Goal: Transaction & Acquisition: Purchase product/service

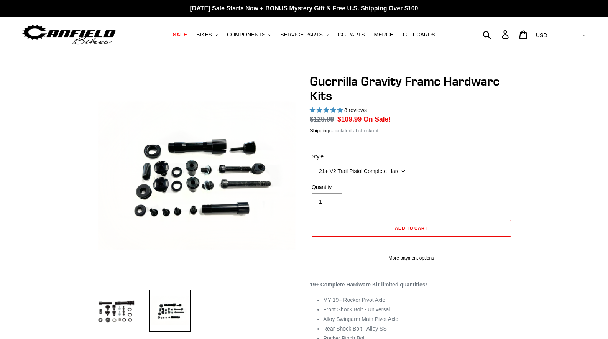
select select "highest-rating"
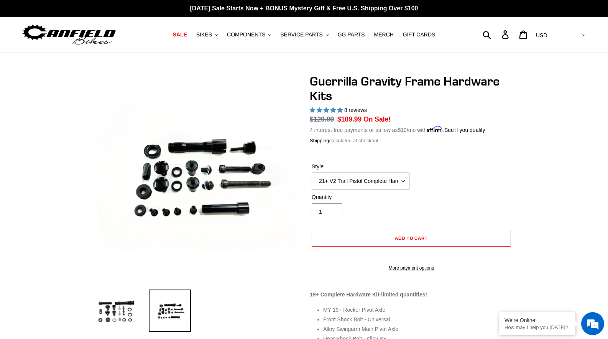
click at [384, 182] on select "19+ Hardware Kit 21+ V2 Trail Pistol Complete Hardware Kit" at bounding box center [361, 180] width 98 height 17
select select "19+ Hardware Kit"
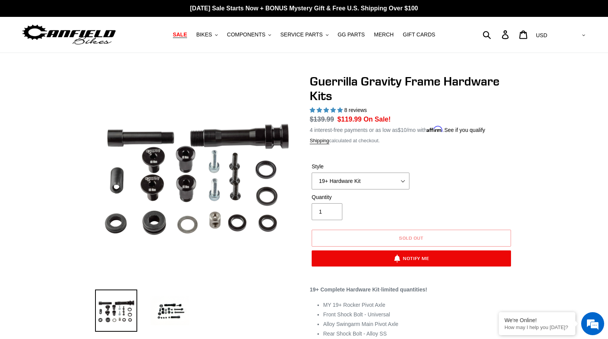
click at [187, 34] on span "SALE" at bounding box center [180, 34] width 14 height 7
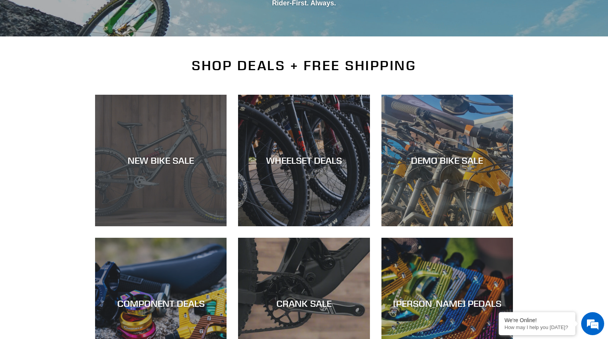
click at [142, 226] on div "NEW BIKE SALE" at bounding box center [160, 226] width 131 height 0
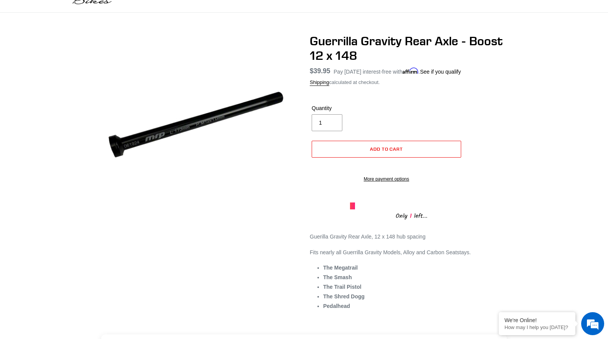
scroll to position [64, 0]
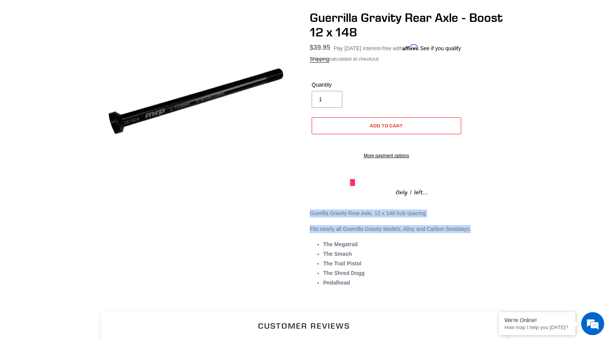
drag, startPoint x: 504, startPoint y: 248, endPoint x: 297, endPoint y: 221, distance: 208.2
click at [297, 221] on div "Guerrilla Gravity Rear Axle - Boost 12 x 148 No reviews Regular price $39.95 Sa…" at bounding box center [298, 155] width 429 height 291
click at [292, 248] on div "Guerrilla Gravity Rear Axle - Boost 12 x 148 No reviews Regular price $39.95 Sa…" at bounding box center [298, 155] width 429 height 291
drag, startPoint x: 311, startPoint y: 237, endPoint x: 474, endPoint y: 237, distance: 162.9
click at [469, 233] on p "Fits nearly all Guerrilla Gravity Models, Alloy and Carbon Seatstays." at bounding box center [411, 229] width 203 height 8
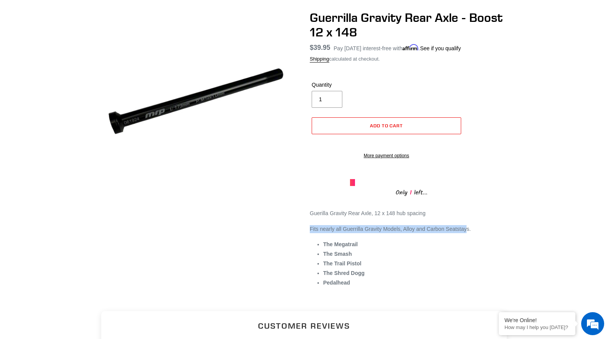
click at [474, 233] on p "Fits nearly all Guerrilla Gravity Models, Alloy and Carbon Seatstays." at bounding box center [411, 229] width 203 height 8
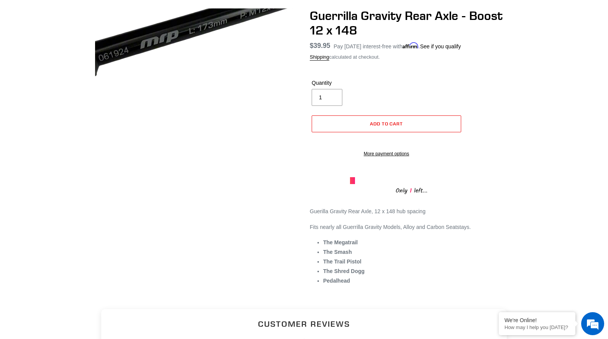
scroll to position [79, 0]
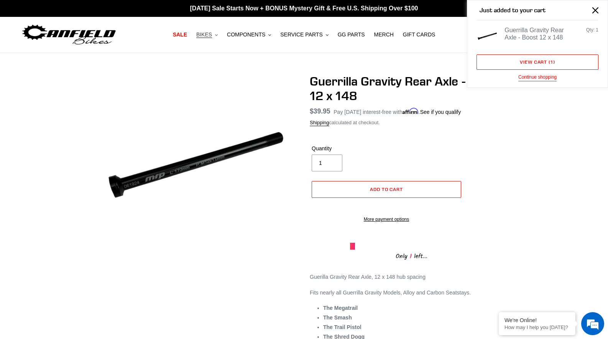
click at [217, 34] on icon ".cls-1{fill:#231f20}" at bounding box center [216, 35] width 3 height 3
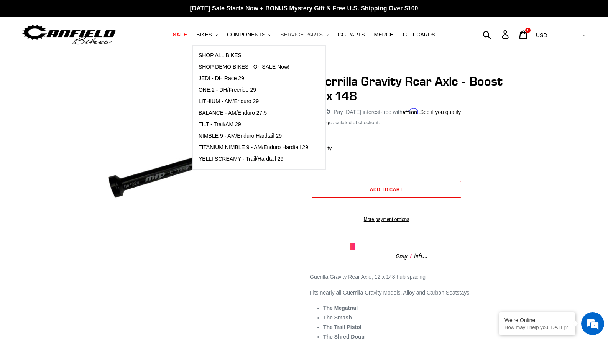
click at [308, 37] on span "SERVICE PARTS" at bounding box center [301, 34] width 42 height 7
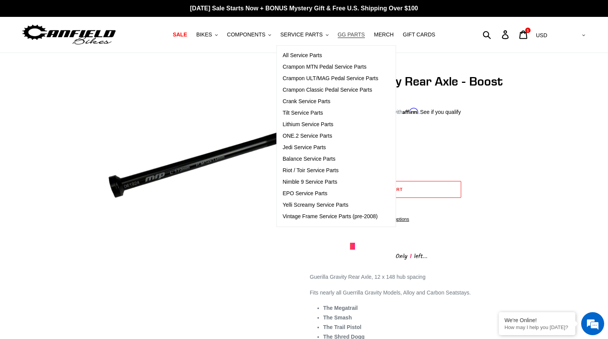
click at [346, 36] on span "GG PARTS" at bounding box center [351, 34] width 27 height 7
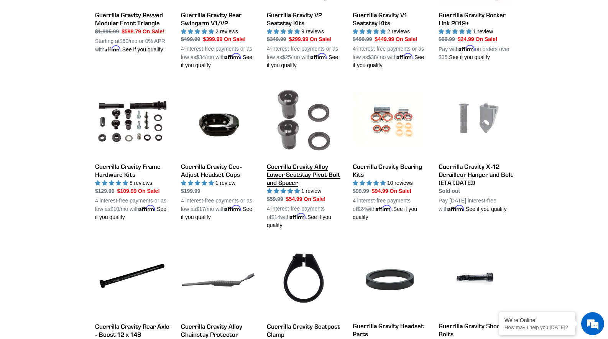
scroll to position [373, 0]
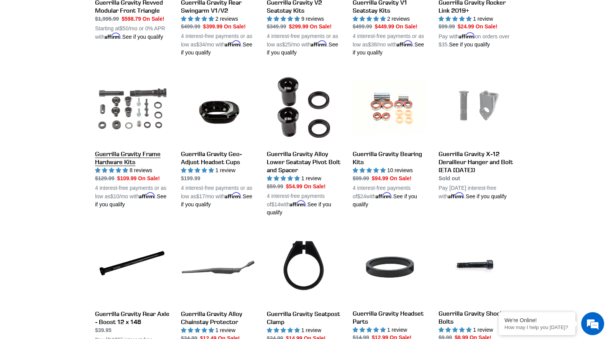
click at [141, 108] on link "Guerrilla Gravity Frame Hardware Kits" at bounding box center [132, 139] width 74 height 138
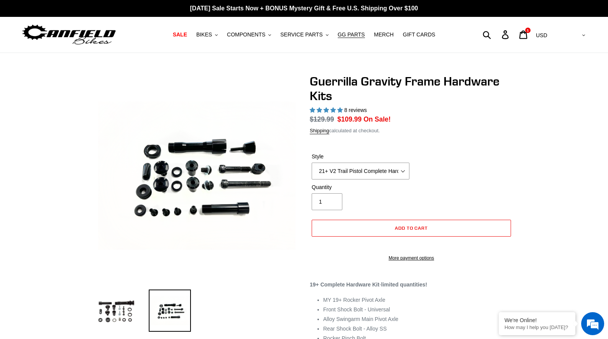
select select "highest-rating"
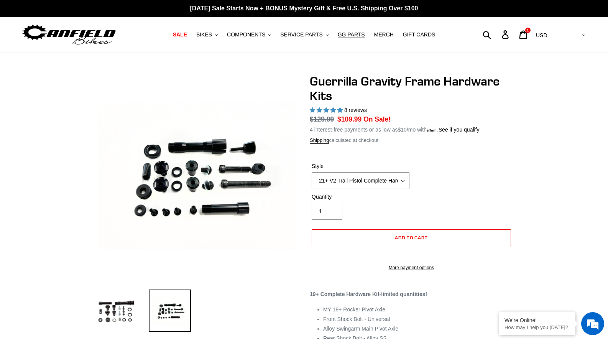
click at [331, 172] on select "19+ Hardware Kit 21+ V2 Trail Pistol Complete Hardware Kit" at bounding box center [361, 180] width 98 height 17
select select "19+ Hardware Kit"
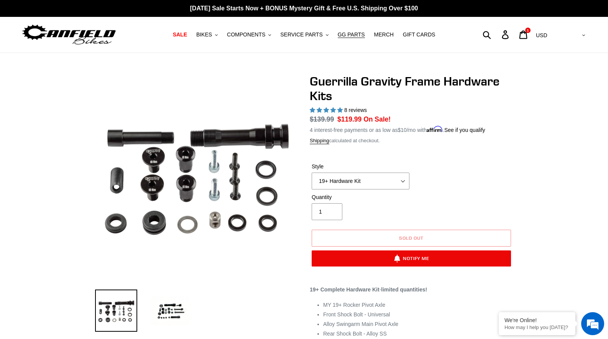
click at [512, 187] on div "Style 19+ Hardware Kit 21+ V2 Trail Pistol Complete Hardware Kit" at bounding box center [411, 177] width 203 height 31
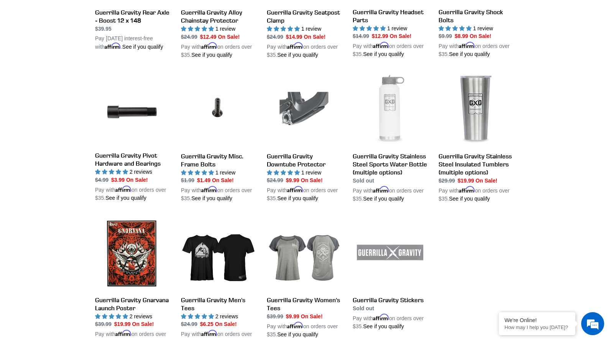
scroll to position [715, 0]
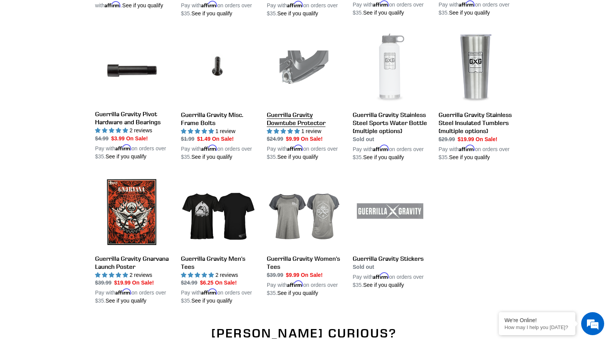
click at [290, 82] on link "Guerrilla Gravity Downtube Protector" at bounding box center [304, 96] width 74 height 130
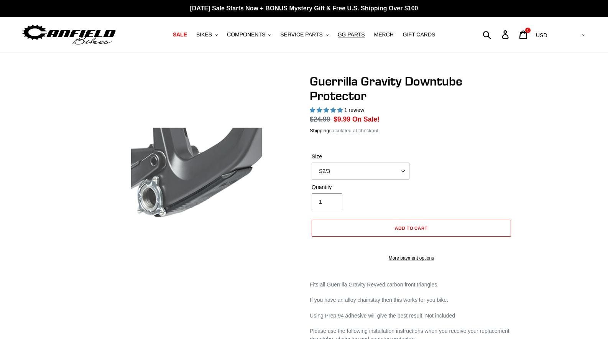
select select "highest-rating"
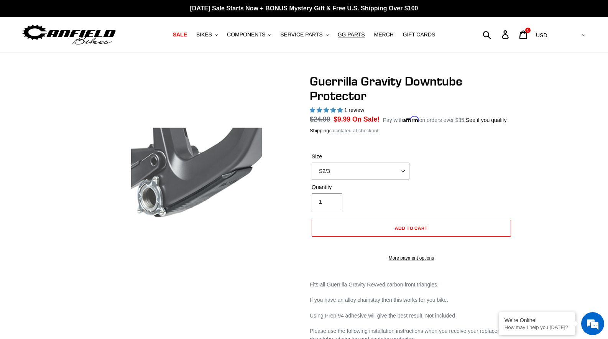
click at [151, 192] on img at bounding box center [327, 132] width 785 height 785
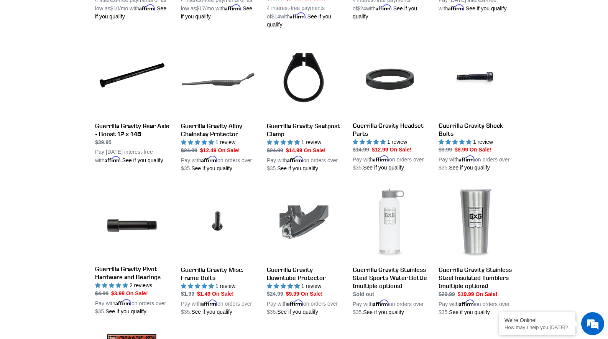
scroll to position [574, 0]
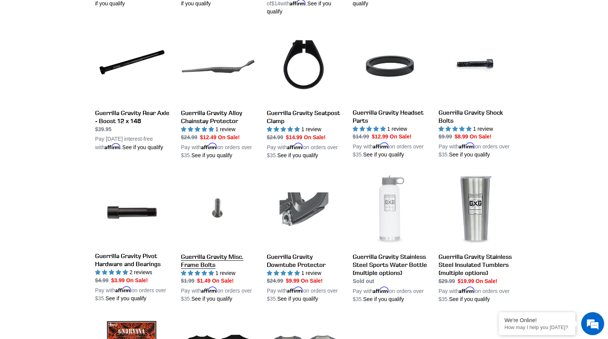
click at [213, 256] on link "Guerrilla Gravity Misc. Frame Bolts" at bounding box center [218, 238] width 74 height 130
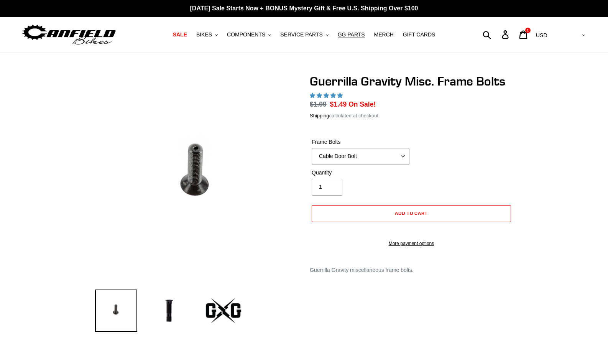
select select "highest-rating"
click at [361, 159] on select "Cable Door Bolt X-12 Derailleur Hanger Bolt Bottle Cage Bolt" at bounding box center [361, 156] width 98 height 17
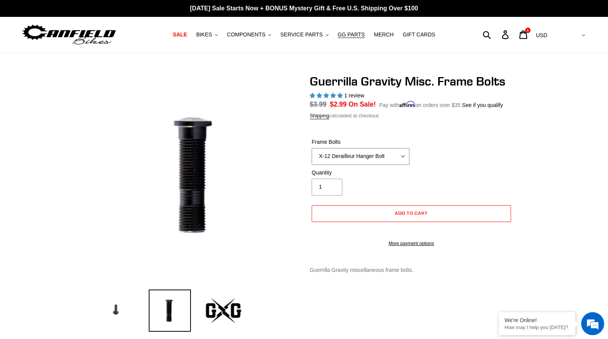
click at [363, 162] on select "Cable Door Bolt X-12 Derailleur Hanger Bolt Bottle Cage Bolt" at bounding box center [361, 156] width 98 height 17
select select "Bottle Cage Bolt"
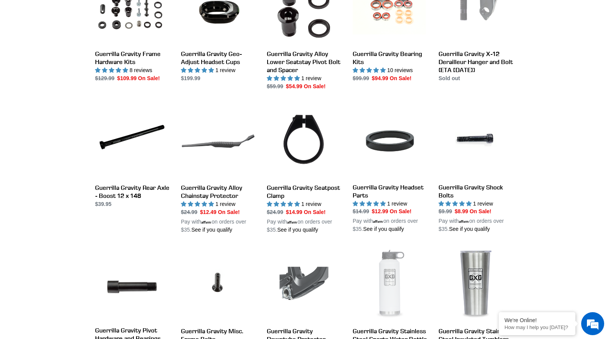
scroll to position [490, 0]
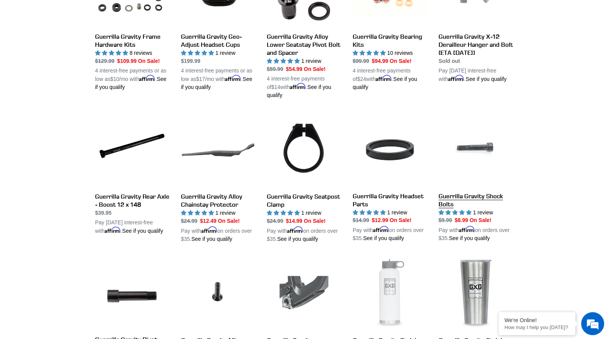
click at [460, 192] on link "Guerrilla Gravity Shock Bolts" at bounding box center [475, 178] width 74 height 130
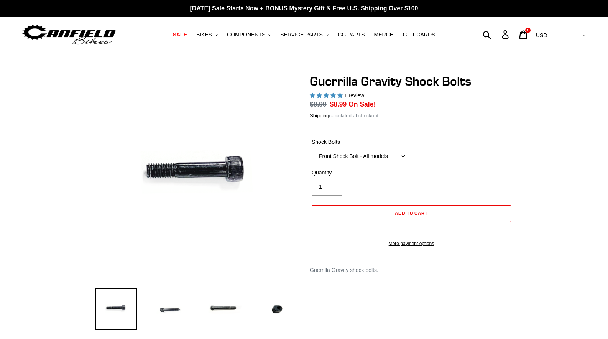
select select "highest-rating"
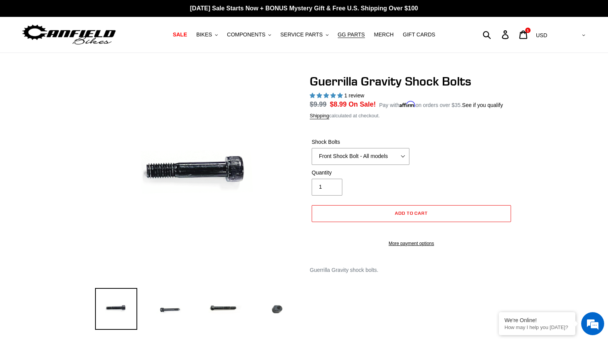
click at [275, 308] on img at bounding box center [277, 309] width 42 height 42
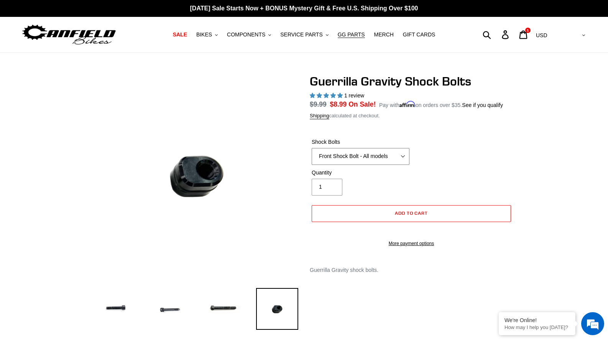
click at [342, 165] on select "Front Shock Bolt - All models Rear Shock Bolt - Alloy Seatstay Rear Shock Bolt …" at bounding box center [361, 156] width 98 height 17
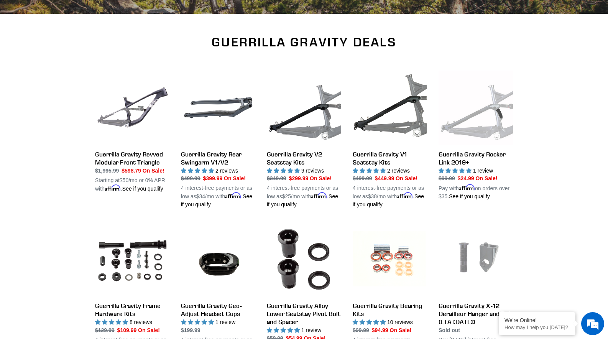
scroll to position [255, 0]
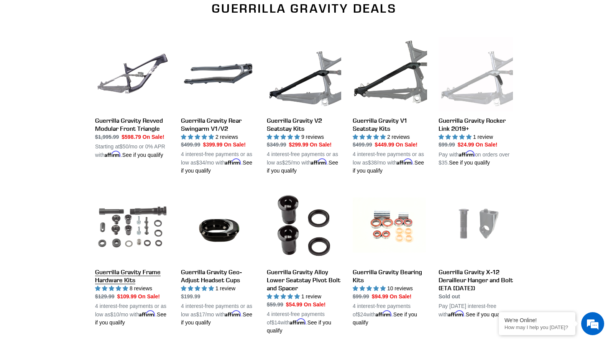
click at [142, 236] on link "Guerrilla Gravity Frame Hardware Kits" at bounding box center [132, 257] width 74 height 138
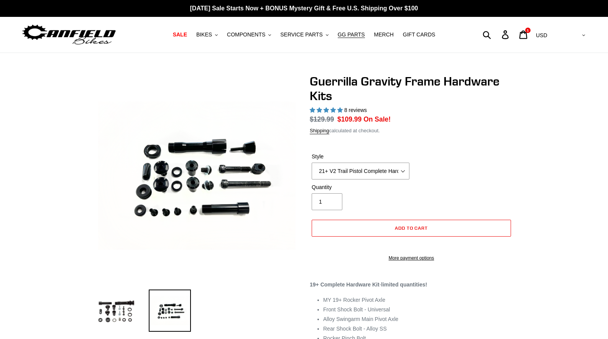
select select "highest-rating"
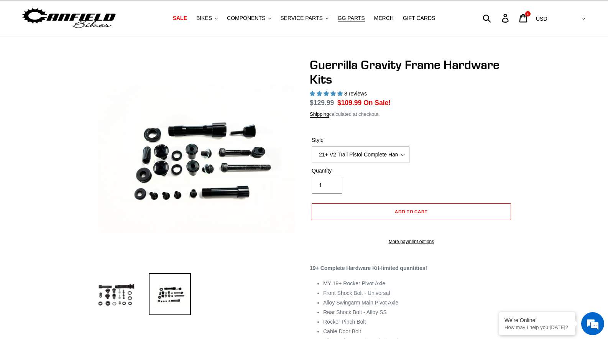
scroll to position [65, 0]
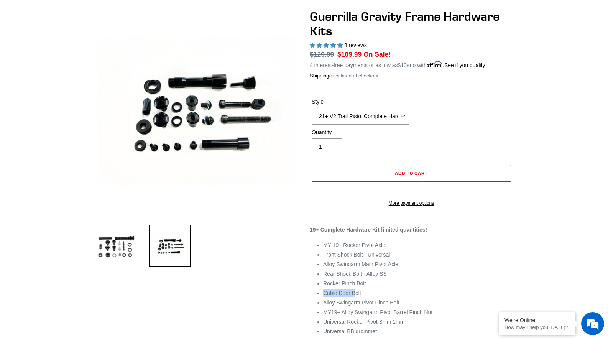
drag, startPoint x: 323, startPoint y: 303, endPoint x: 392, endPoint y: 303, distance: 69.0
click at [364, 297] on li "Cable Door Bolt" at bounding box center [418, 293] width 190 height 8
click at [443, 297] on li "Cable Door Bolt" at bounding box center [418, 293] width 190 height 8
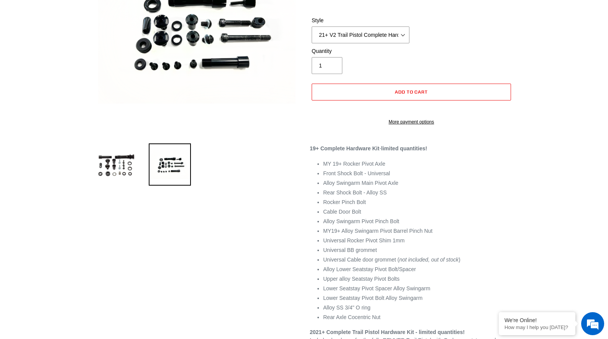
scroll to position [0, 0]
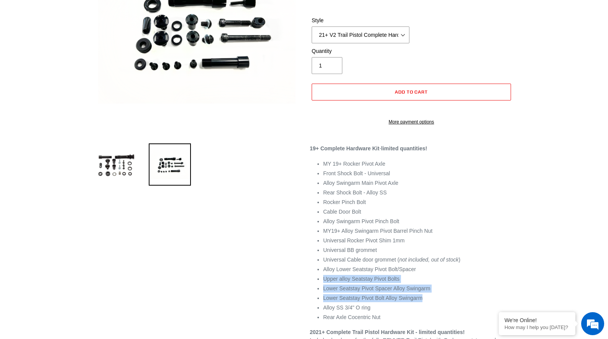
drag, startPoint x: 436, startPoint y: 304, endPoint x: 323, endPoint y: 288, distance: 113.9
click at [323, 288] on ul "MY 19+ Rocker Pivot Axle Front Shock Bolt - Universal Alloy Swingarm Main Pivot…" at bounding box center [418, 240] width 190 height 161
click at [323, 283] on li "Upper alloy Seatstay Pivot Bolts" at bounding box center [418, 279] width 190 height 8
drag, startPoint x: 323, startPoint y: 288, endPoint x: 445, endPoint y: 308, distance: 123.2
click at [445, 308] on ul "MY 19+ Rocker Pivot Axle Front Shock Bolt - Universal Alloy Swingarm Main Pivot…" at bounding box center [418, 240] width 190 height 161
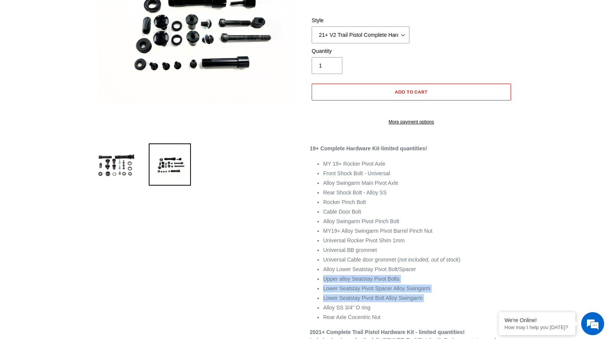
click at [445, 302] on li "Lower Seatstay Pivot Bolt Alloy Swingarm" at bounding box center [418, 298] width 190 height 8
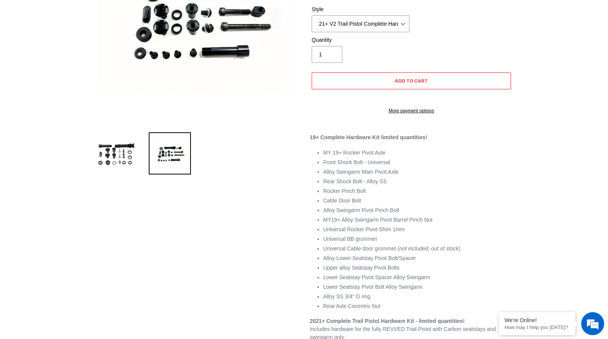
scroll to position [87, 0]
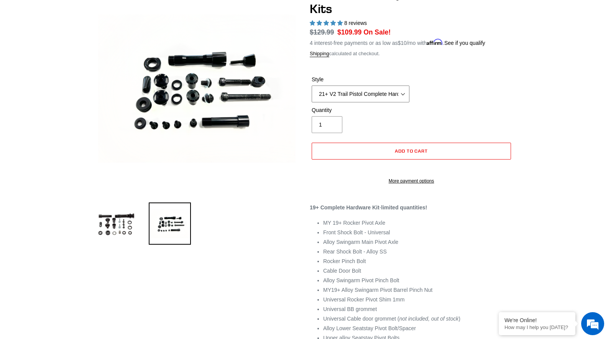
click at [345, 93] on select "19+ Hardware Kit 21+ V2 Trail Pistol Complete Hardware Kit" at bounding box center [361, 93] width 98 height 17
select select "19+ Hardware Kit"
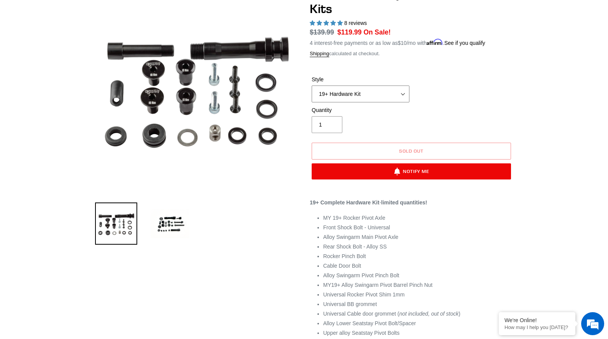
scroll to position [155, 0]
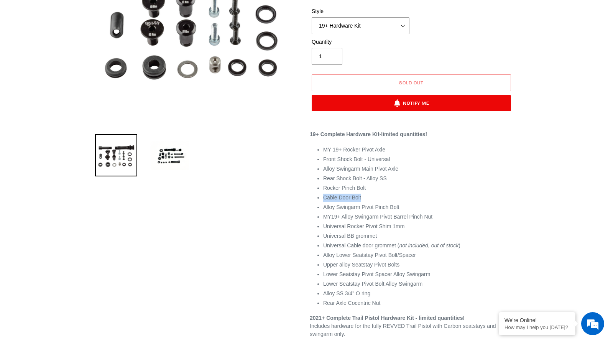
drag, startPoint x: 322, startPoint y: 196, endPoint x: 364, endPoint y: 196, distance: 42.2
drag, startPoint x: 332, startPoint y: 285, endPoint x: 448, endPoint y: 285, distance: 115.4
click at [419, 285] on li "Lower Seatstay Pivot Bolt Alloy Swingarm" at bounding box center [418, 284] width 190 height 8
click at [448, 285] on li "Lower Seatstay Pivot Bolt Alloy Swingarm" at bounding box center [418, 284] width 190 height 8
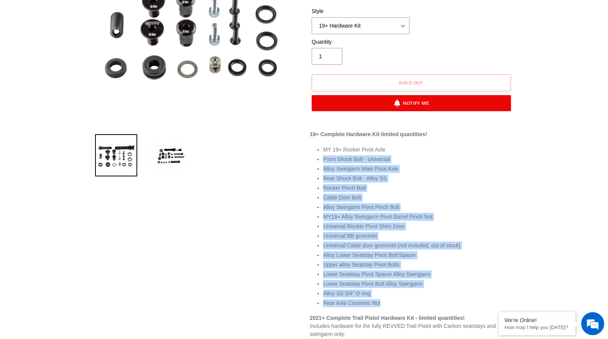
drag, startPoint x: 395, startPoint y: 305, endPoint x: 315, endPoint y: 158, distance: 167.4
click at [448, 251] on li "Alloy Lower Seatstay Pivot Bolt/Spacer" at bounding box center [418, 255] width 190 height 8
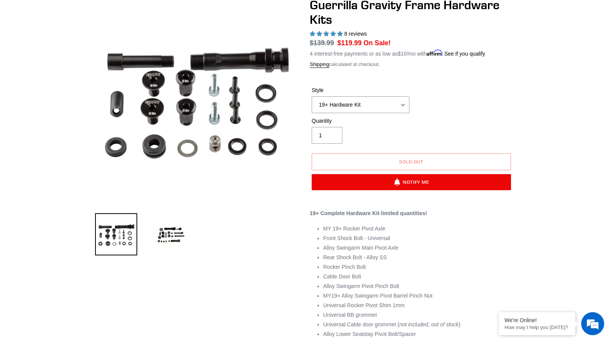
scroll to position [82, 0]
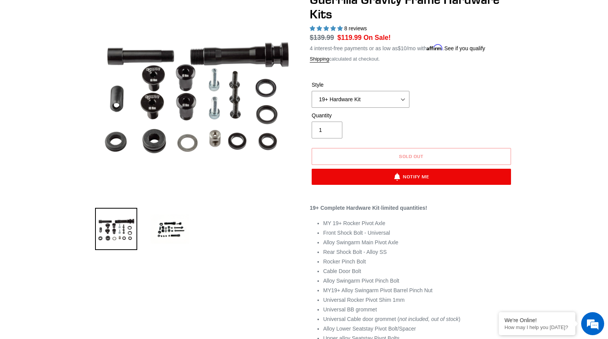
click at [328, 315] on li "Universal Cable door grommet ( not included, out of stock )" at bounding box center [418, 319] width 190 height 8
drag, startPoint x: 323, startPoint y: 309, endPoint x: 392, endPoint y: 309, distance: 68.6
click at [391, 309] on li "Universal BB grommet" at bounding box center [418, 309] width 190 height 8
click at [455, 293] on li "MY19+ Alloy Swingarm Pivot Barrel Pinch Nut" at bounding box center [418, 290] width 190 height 8
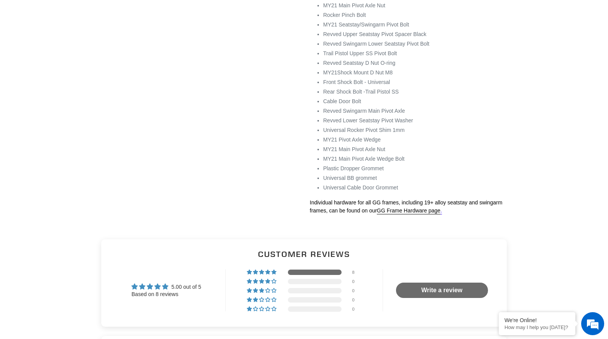
scroll to position [510, 0]
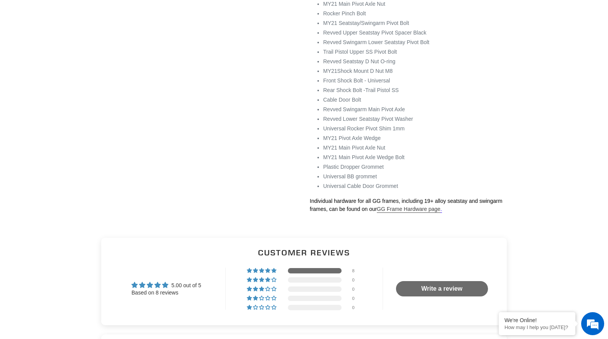
click at [397, 208] on link "GG Frame Hardware page" at bounding box center [409, 209] width 64 height 7
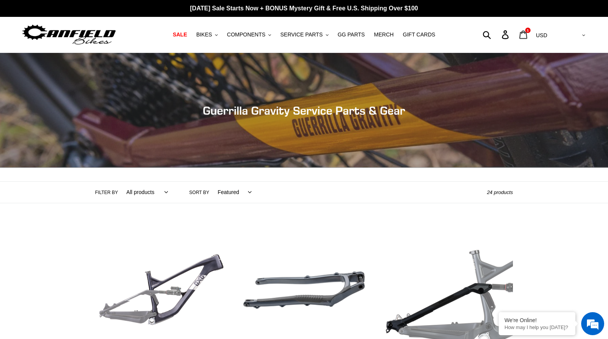
click at [527, 35] on icon at bounding box center [523, 34] width 8 height 9
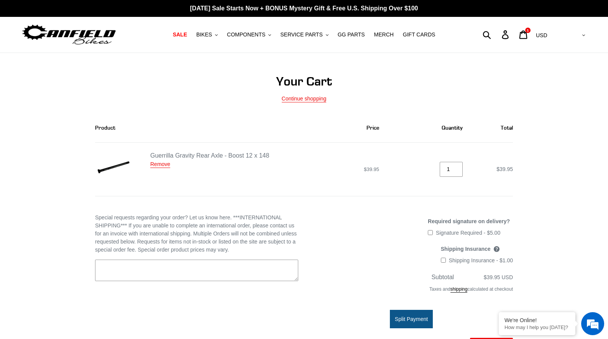
click at [106, 169] on img at bounding box center [113, 169] width 36 height 36
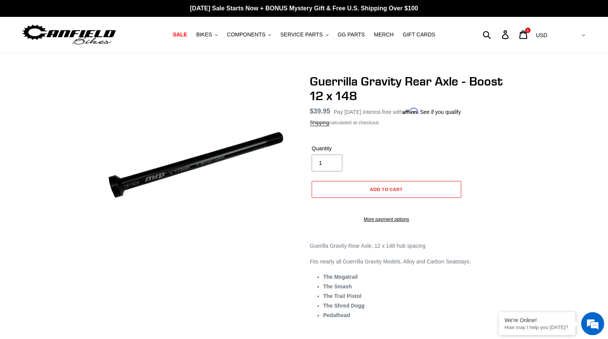
click at [299, 146] on div "Guerrilla Gravity Rear Axle - Boost 12 x 148 No reviews Regular price $39.95 Sa…" at bounding box center [405, 204] width 215 height 260
